Goal: Check status

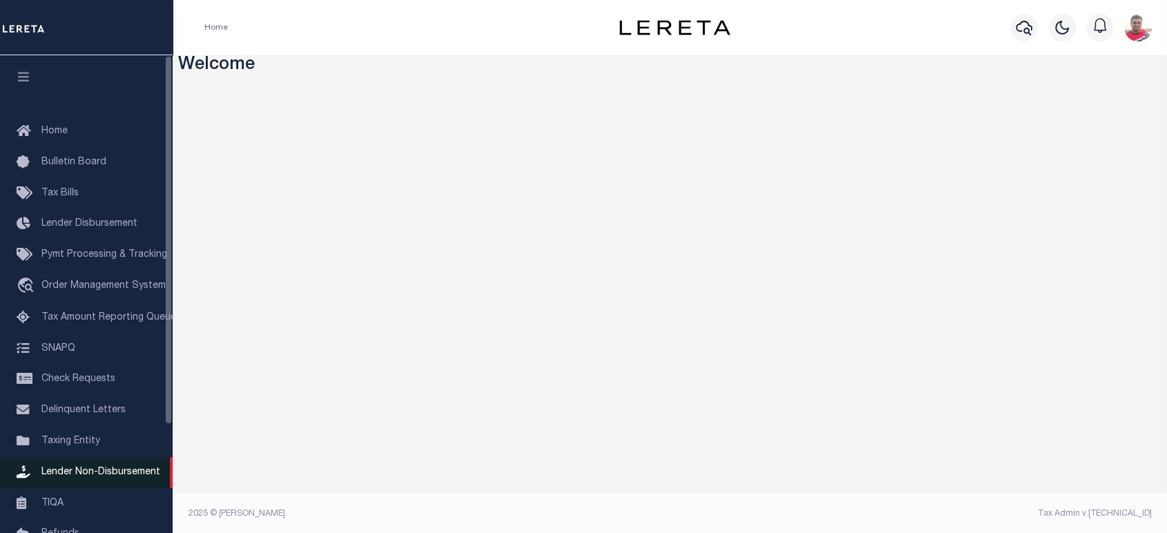
scroll to position [77, 0]
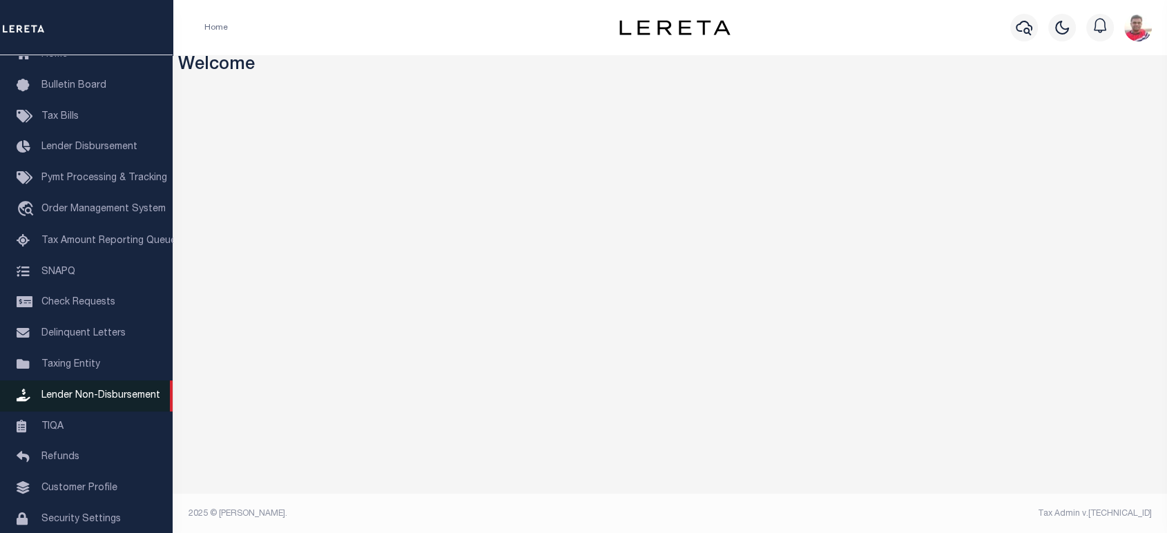
click at [87, 401] on span "Lender Non-Disbursement" at bounding box center [100, 396] width 119 height 10
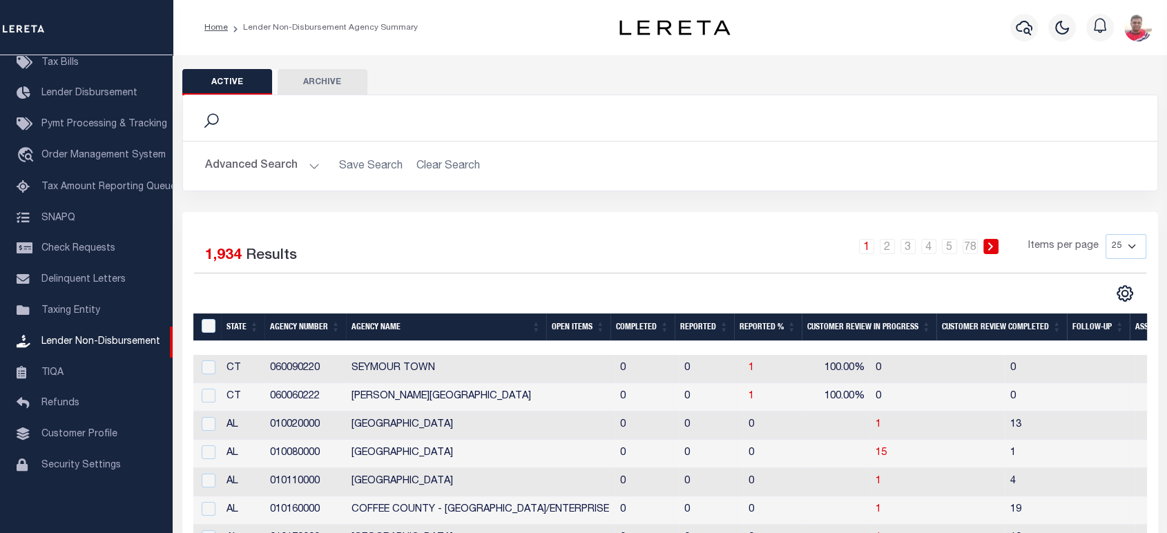
drag, startPoint x: 249, startPoint y: 161, endPoint x: 361, endPoint y: 224, distance: 128.9
click at [250, 161] on button "Advanced Search" at bounding box center [262, 166] width 115 height 27
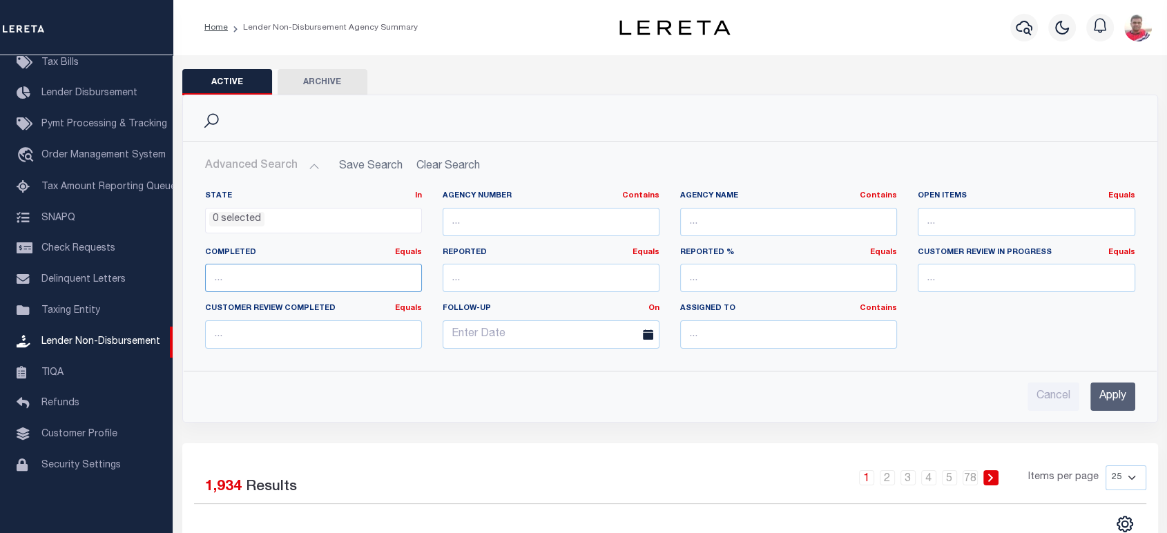
click at [272, 273] on input "number" at bounding box center [313, 278] width 217 height 28
type input "0"
click at [413, 255] on link "Equals" at bounding box center [408, 253] width 27 height 8
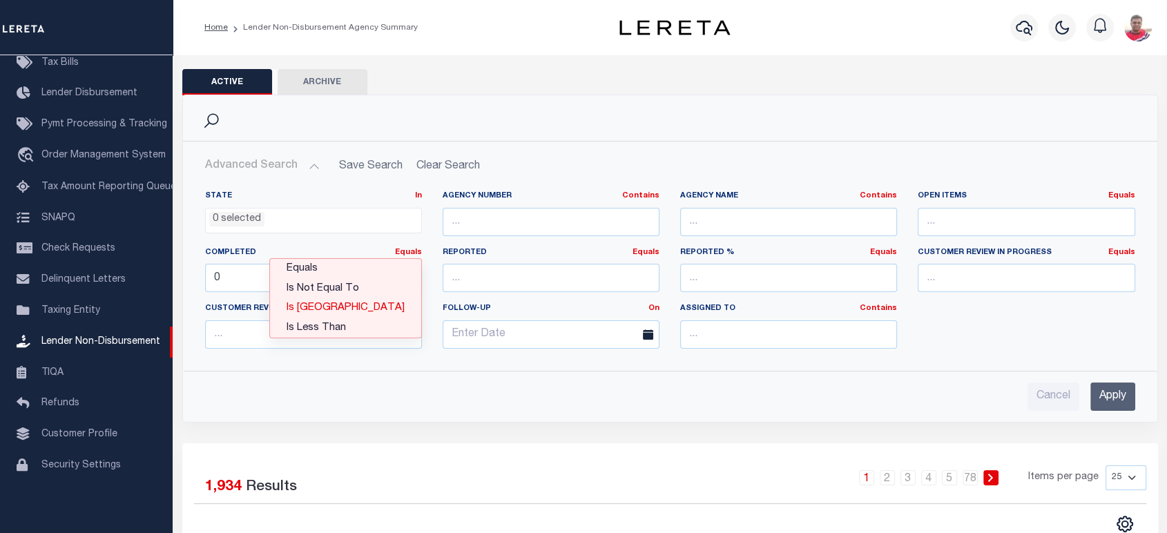
click at [365, 309] on link "Is [GEOGRAPHIC_DATA]" at bounding box center [345, 308] width 151 height 20
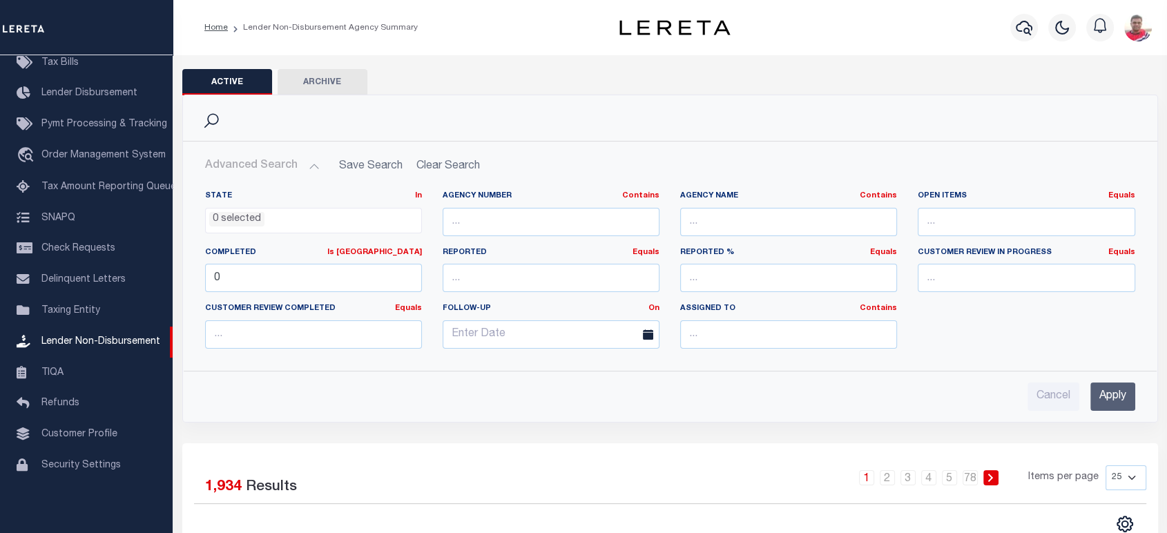
click at [1120, 394] on input "Apply" at bounding box center [1112, 397] width 45 height 28
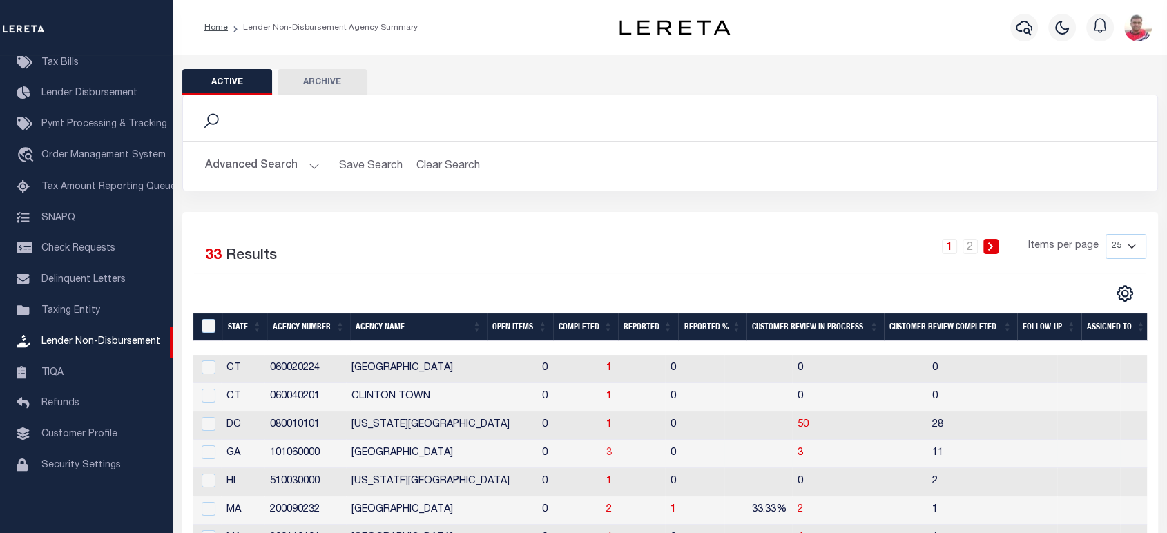
scroll to position [230, 0]
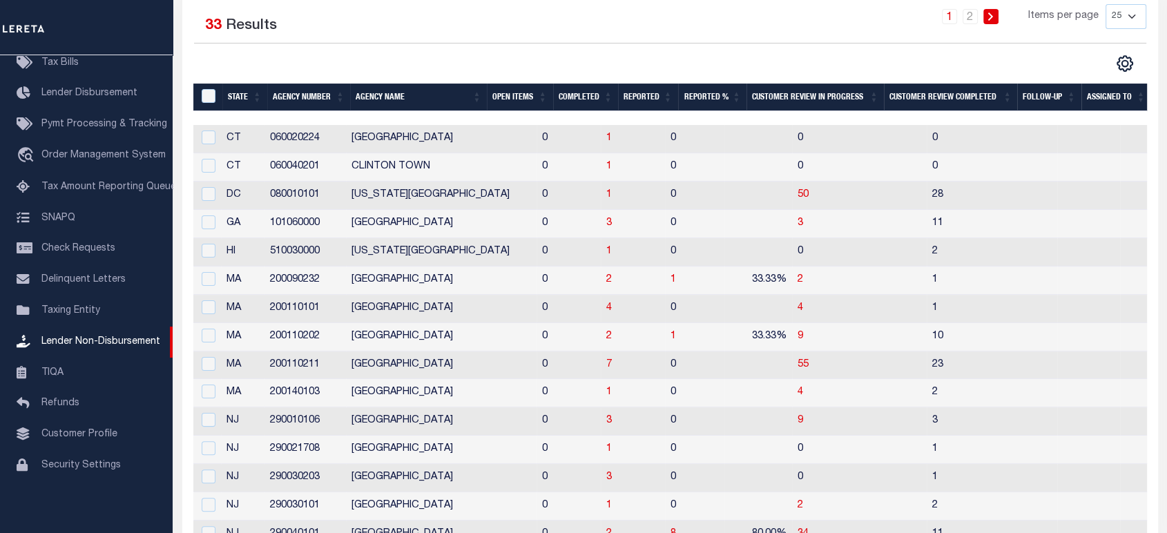
click at [575, 104] on th "Completed" at bounding box center [586, 98] width 66 height 28
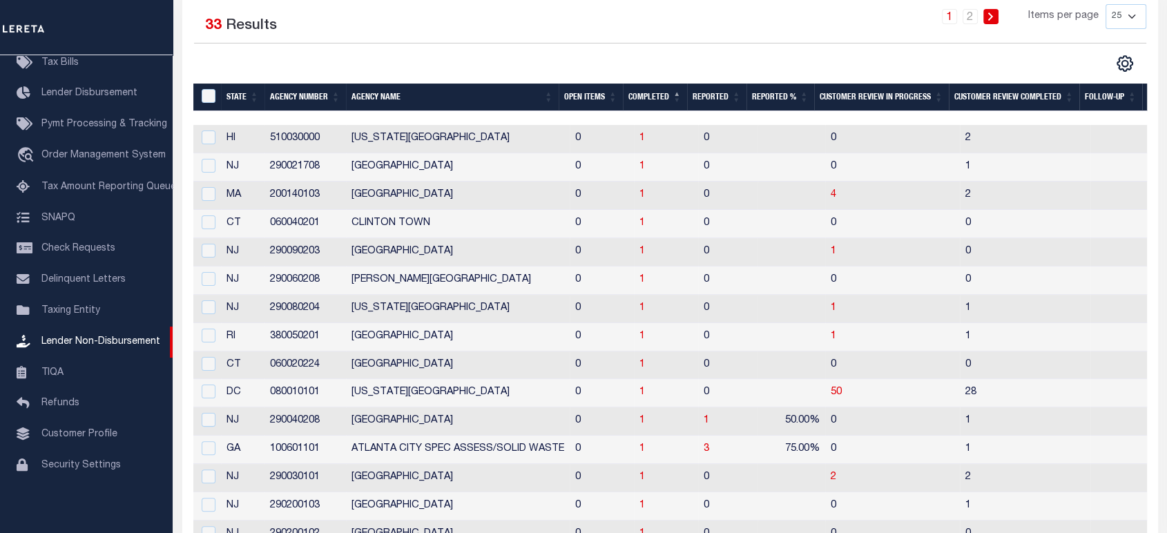
drag, startPoint x: 648, startPoint y: 98, endPoint x: 658, endPoint y: 98, distance: 9.7
click at [651, 98] on th "Completed" at bounding box center [655, 98] width 64 height 28
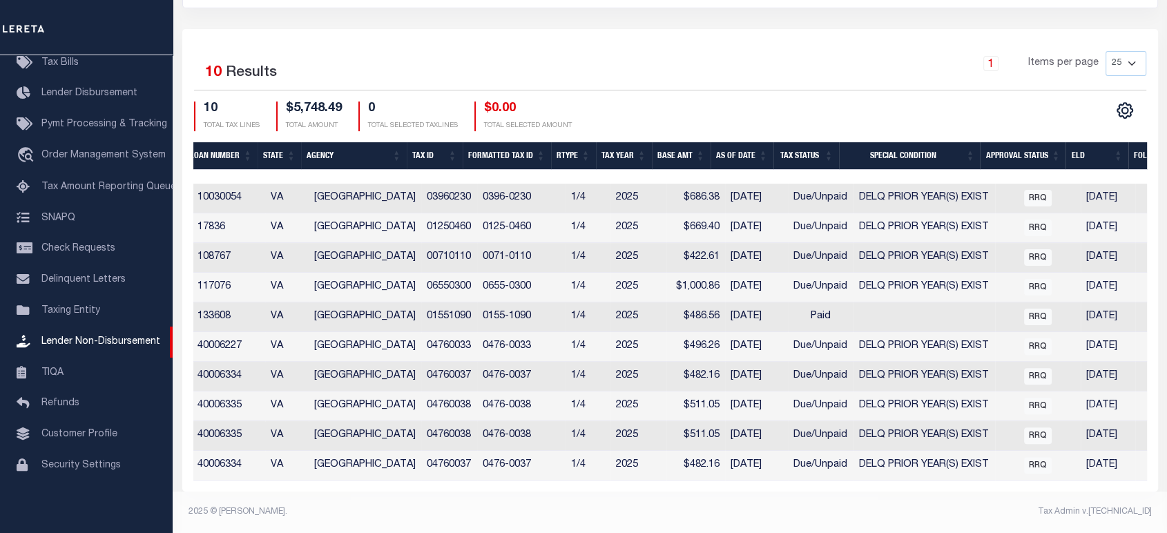
scroll to position [0, 501]
